Goal: Information Seeking & Learning: Learn about a topic

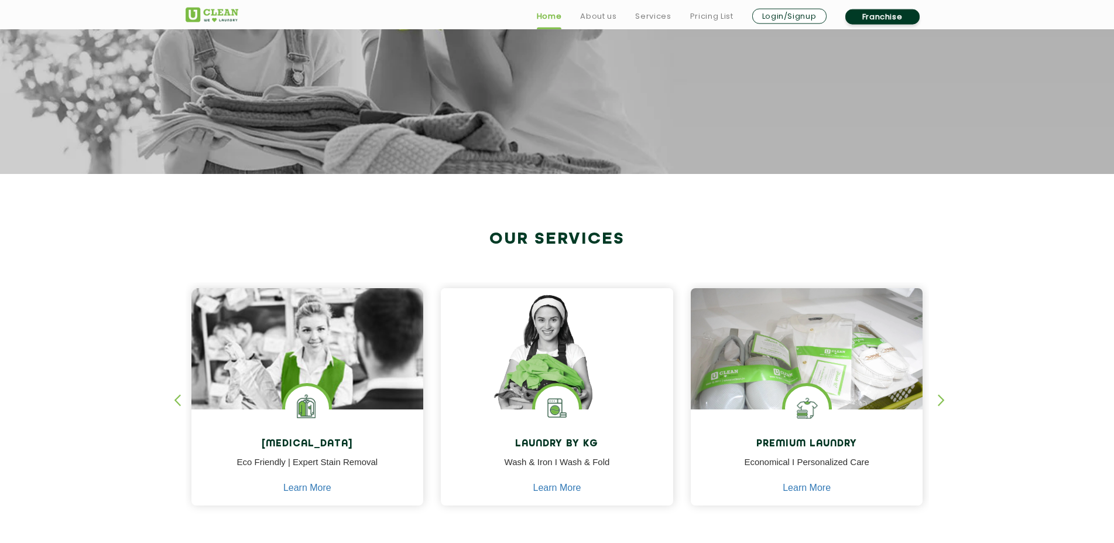
scroll to position [299, 0]
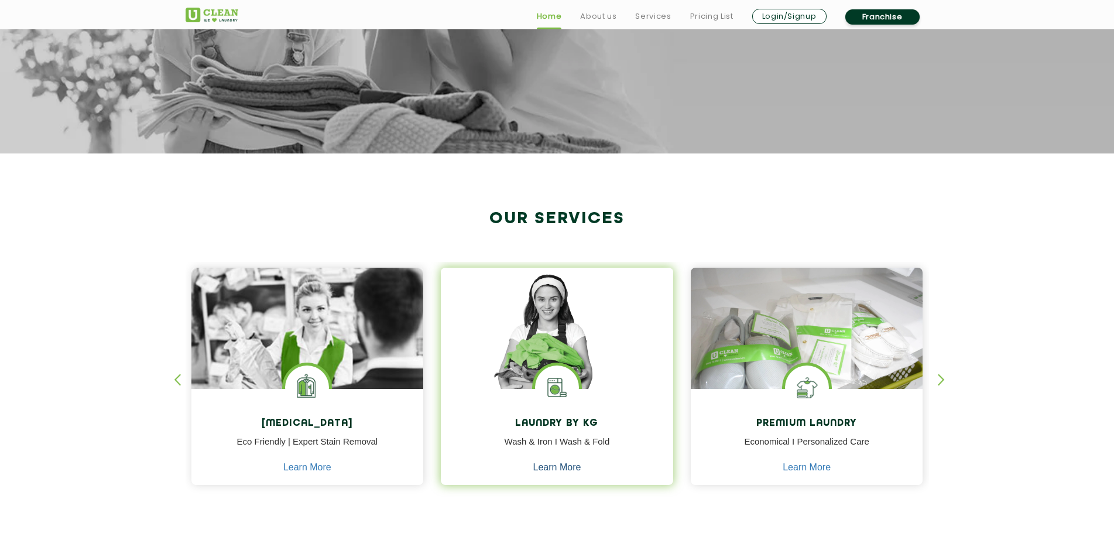
click at [541, 469] on link "Learn More" at bounding box center [557, 467] width 48 height 11
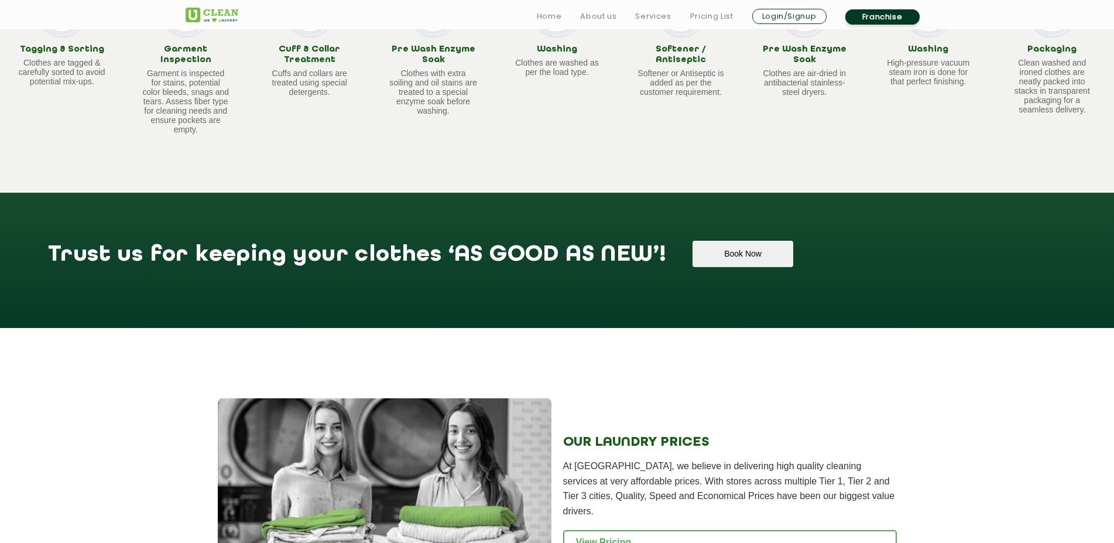
scroll to position [1314, 0]
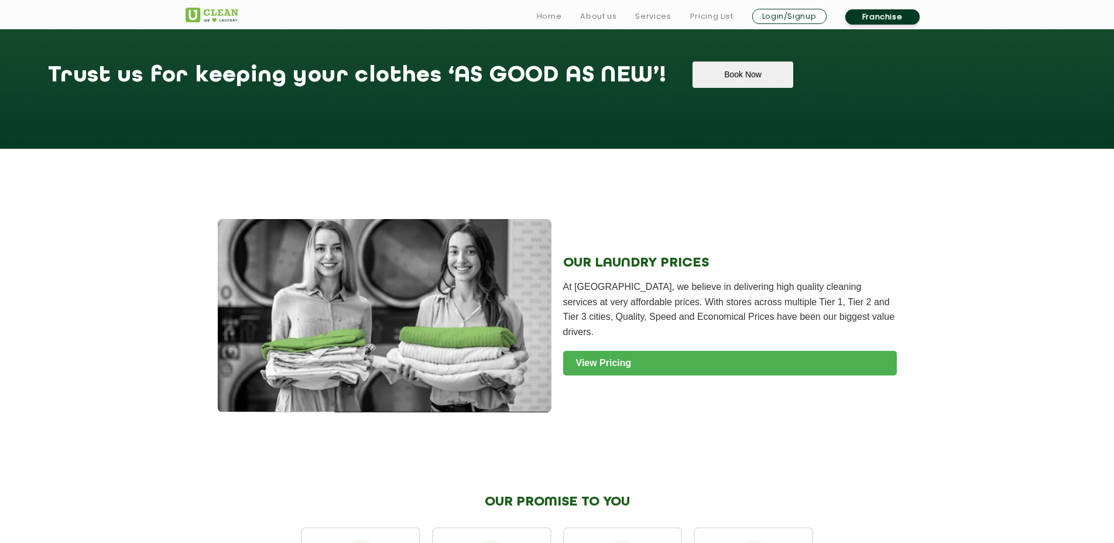
click at [659, 370] on link "View Pricing" at bounding box center [730, 363] width 334 height 25
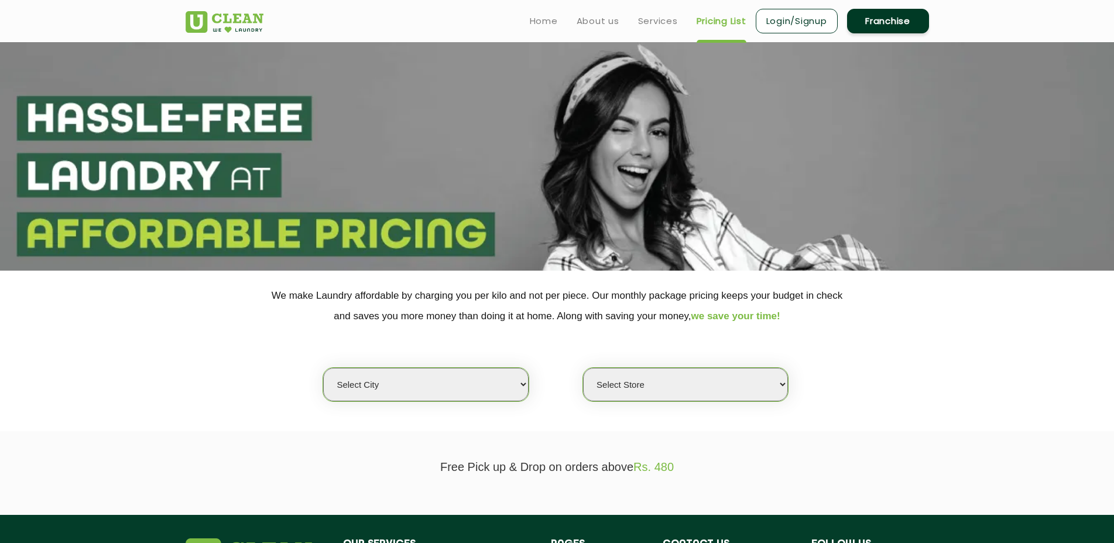
select select "6"
click option "[GEOGRAPHIC_DATA]" at bounding box center [0, 0] width 0 height 0
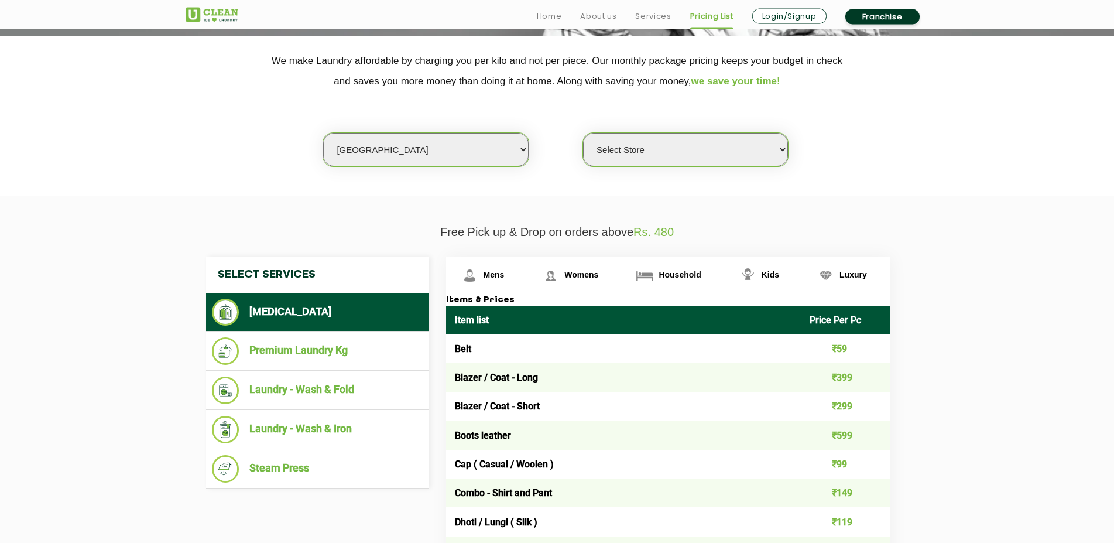
scroll to position [239, 0]
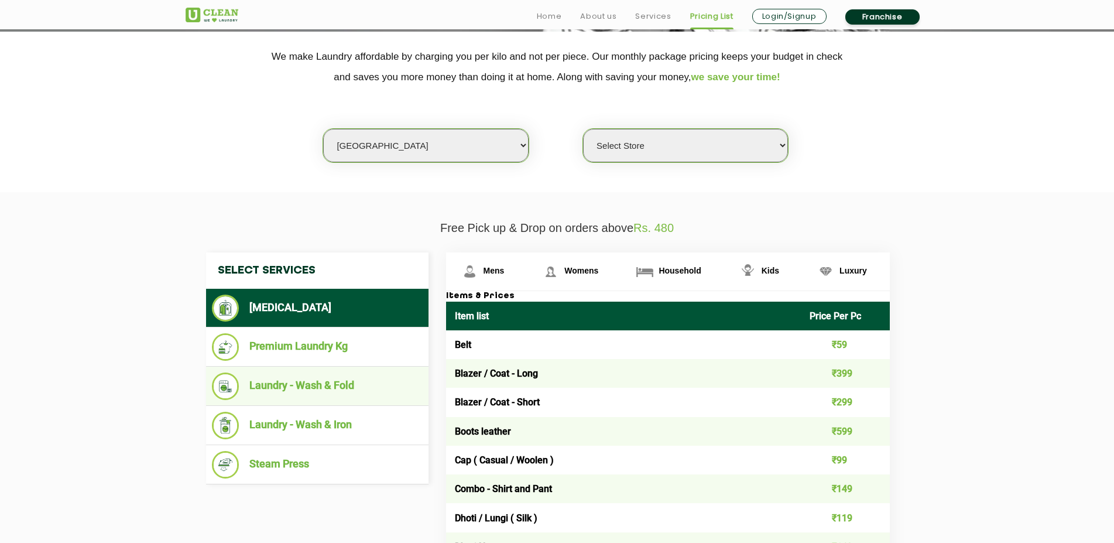
click at [331, 387] on li "Laundry - Wash & Fold" at bounding box center [317, 386] width 211 height 28
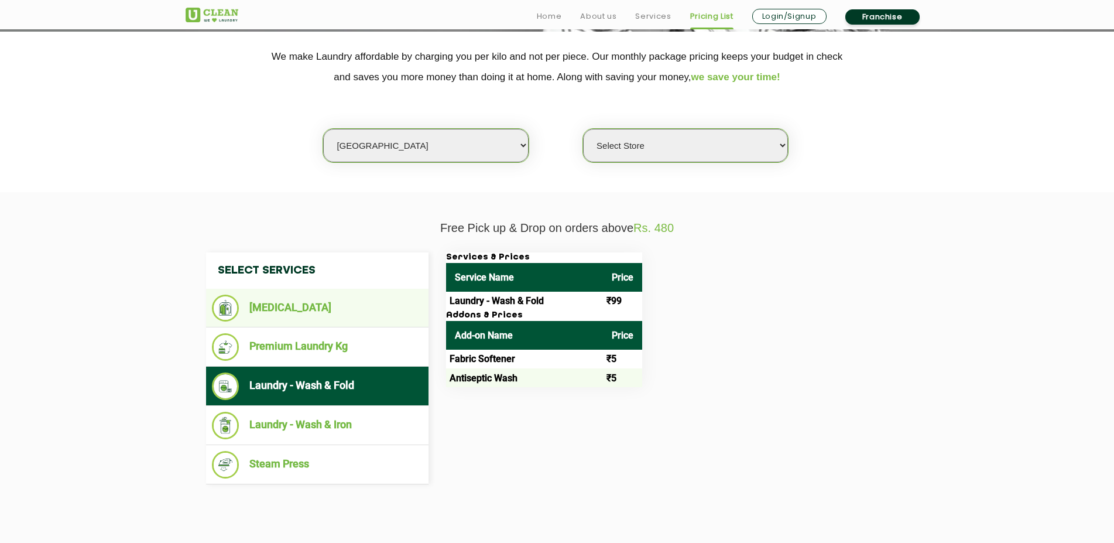
click at [355, 293] on ul "[MEDICAL_DATA]" at bounding box center [317, 308] width 222 height 39
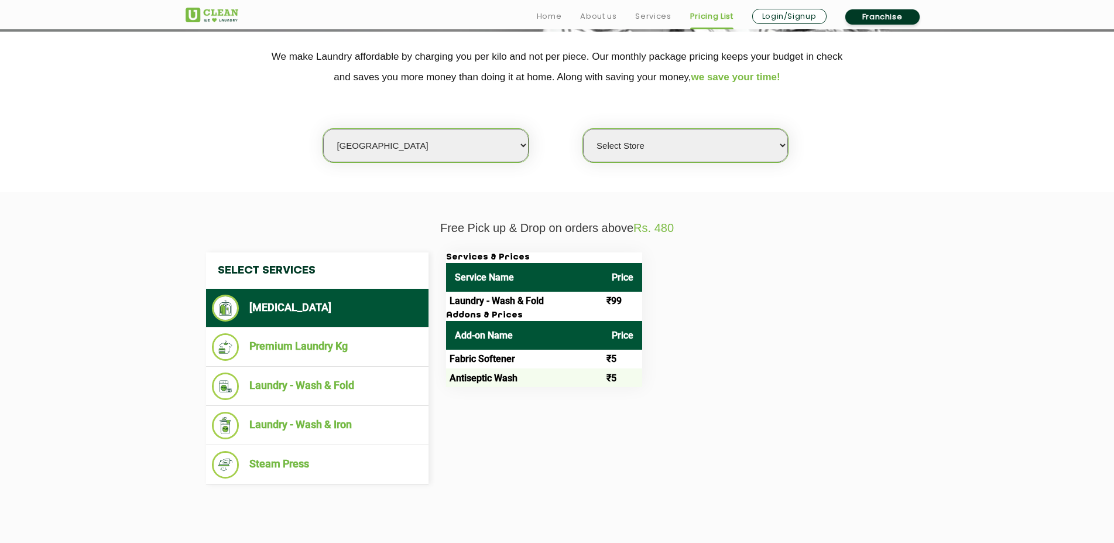
click at [583, 129] on select "Select Store UClean Bhartiya city UClean Hunasamaranahalli UClean KR Puram Beng…" at bounding box center [685, 145] width 205 height 33
select select "316"
click option "UClean HSR Layout" at bounding box center [0, 0] width 0 height 0
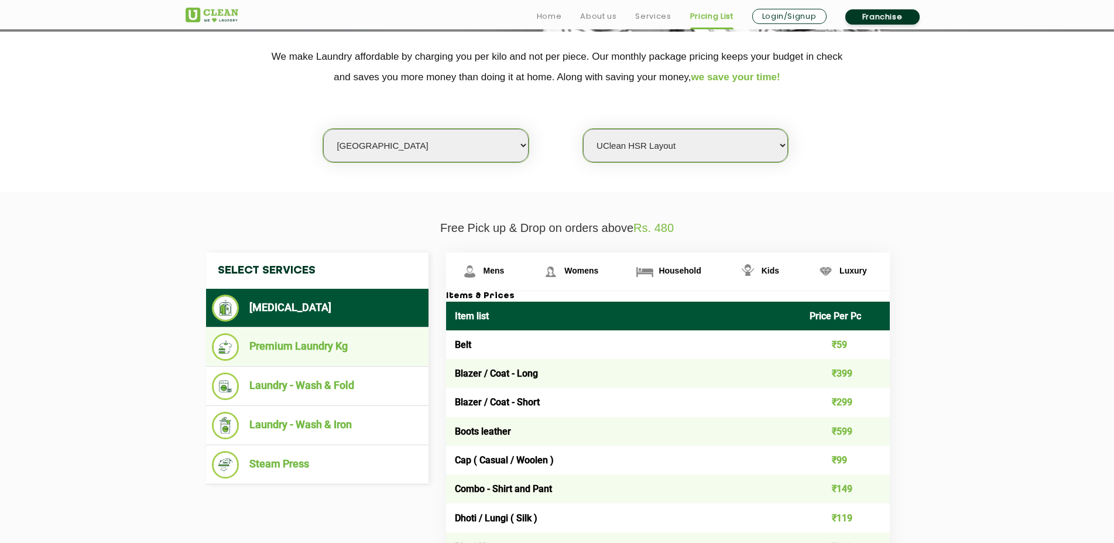
click at [374, 344] on li "Premium Laundry Kg" at bounding box center [317, 347] width 211 height 28
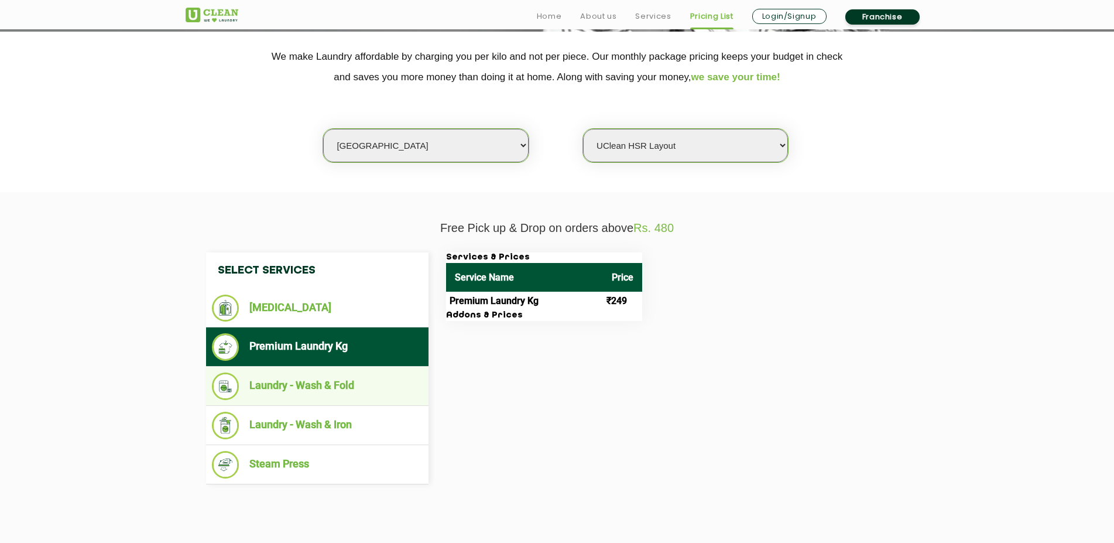
click at [372, 383] on li "Laundry - Wash & Fold" at bounding box center [317, 386] width 211 height 28
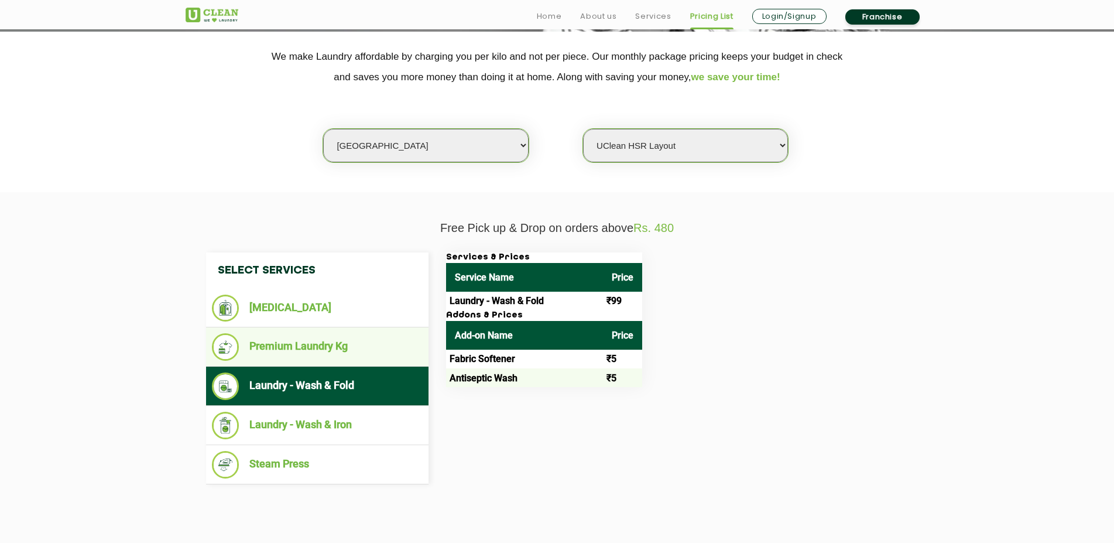
click at [404, 347] on li "Premium Laundry Kg" at bounding box center [317, 347] width 211 height 28
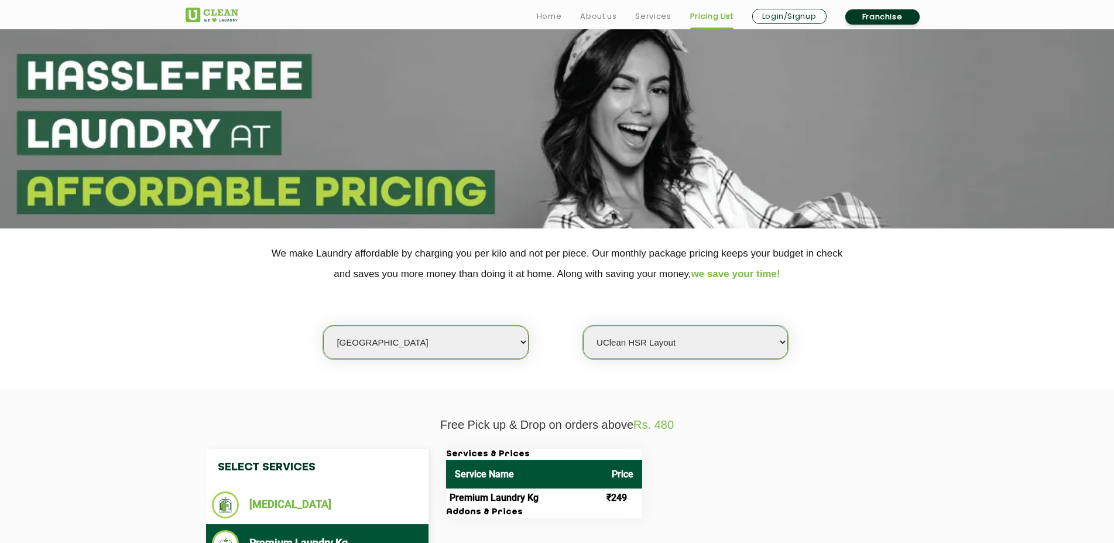
scroll to position [341, 0]
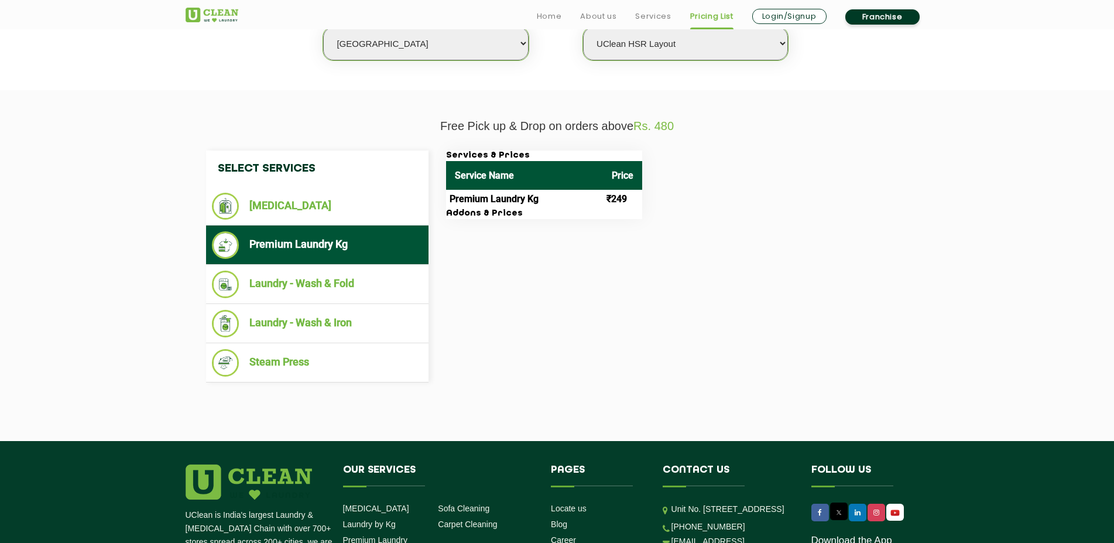
click at [528, 219] on h3 "Addons & Prices" at bounding box center [544, 213] width 196 height 11
click at [603, 180] on th "Price" at bounding box center [622, 175] width 39 height 29
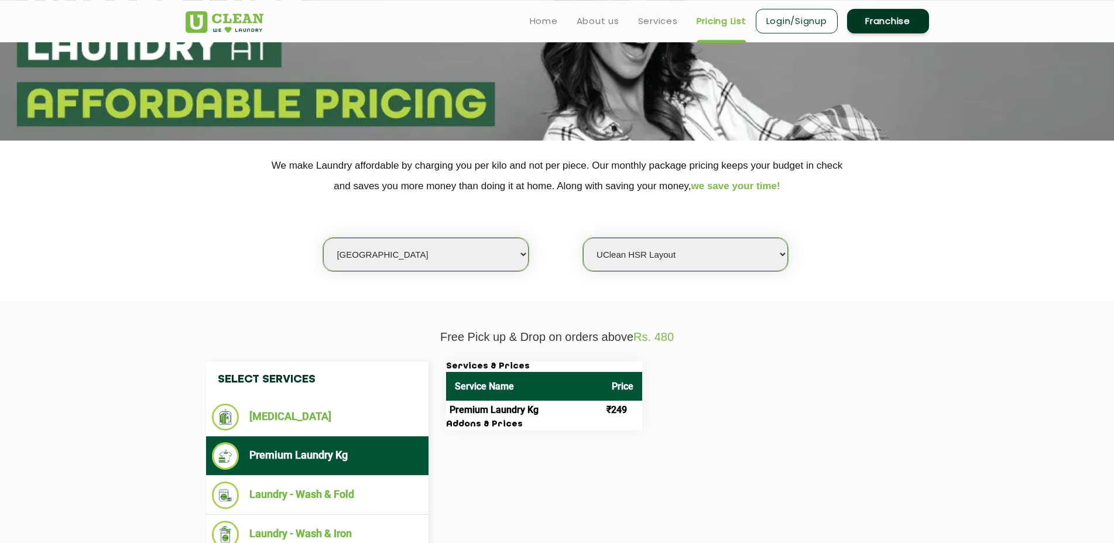
scroll to position [42, 0]
